Goal: Task Accomplishment & Management: Manage account settings

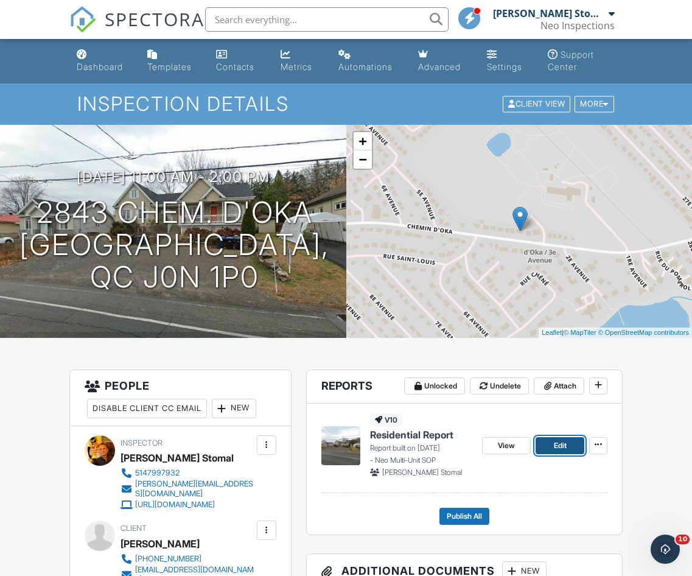
click at [566, 438] on link "Edit" at bounding box center [560, 445] width 49 height 17
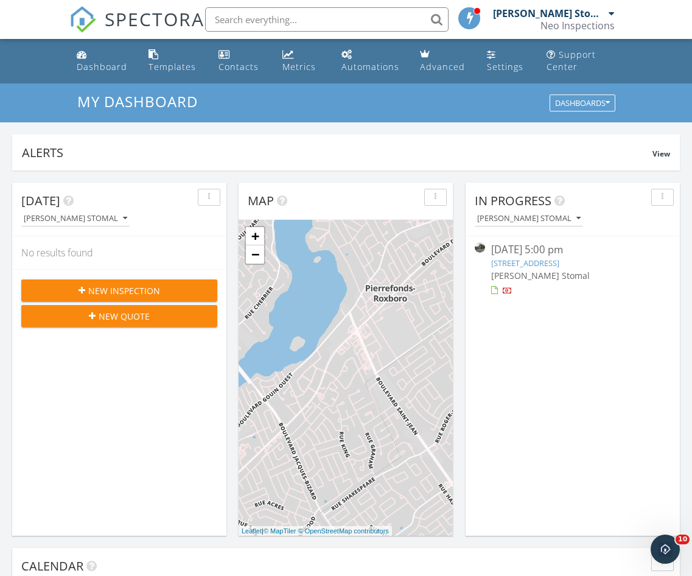
click at [549, 259] on link "[STREET_ADDRESS]" at bounding box center [525, 263] width 68 height 11
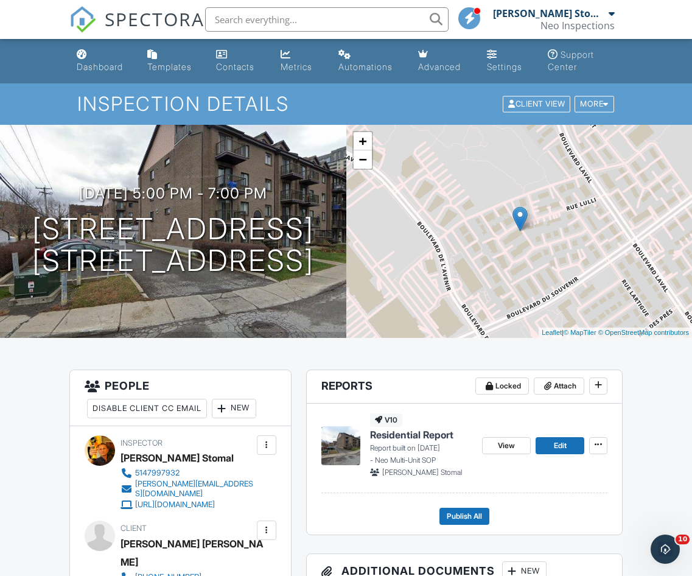
click at [109, 71] on div "Dashboard" at bounding box center [100, 67] width 46 height 10
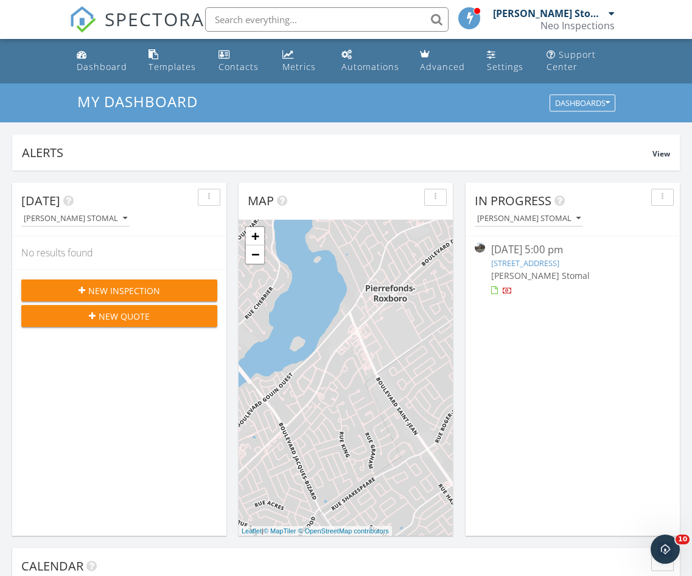
click at [551, 257] on div "09/27/25 5:00 pm" at bounding box center [572, 249] width 163 height 15
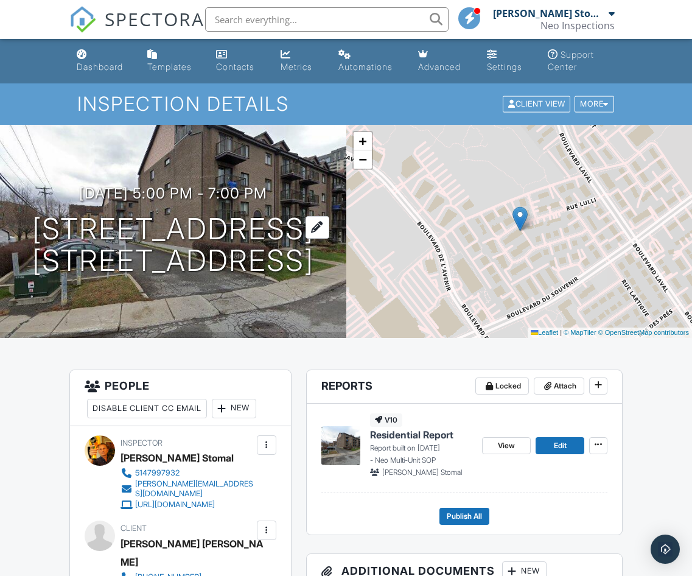
click at [221, 228] on h1 "[STREET_ADDRESS] [STREET_ADDRESS]" at bounding box center [173, 245] width 282 height 65
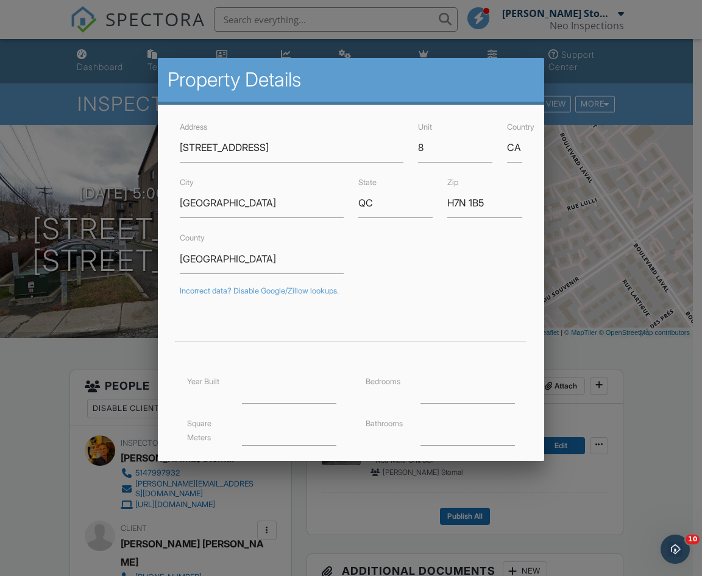
click at [29, 376] on div at bounding box center [351, 299] width 702 height 720
